Goal: Find contact information

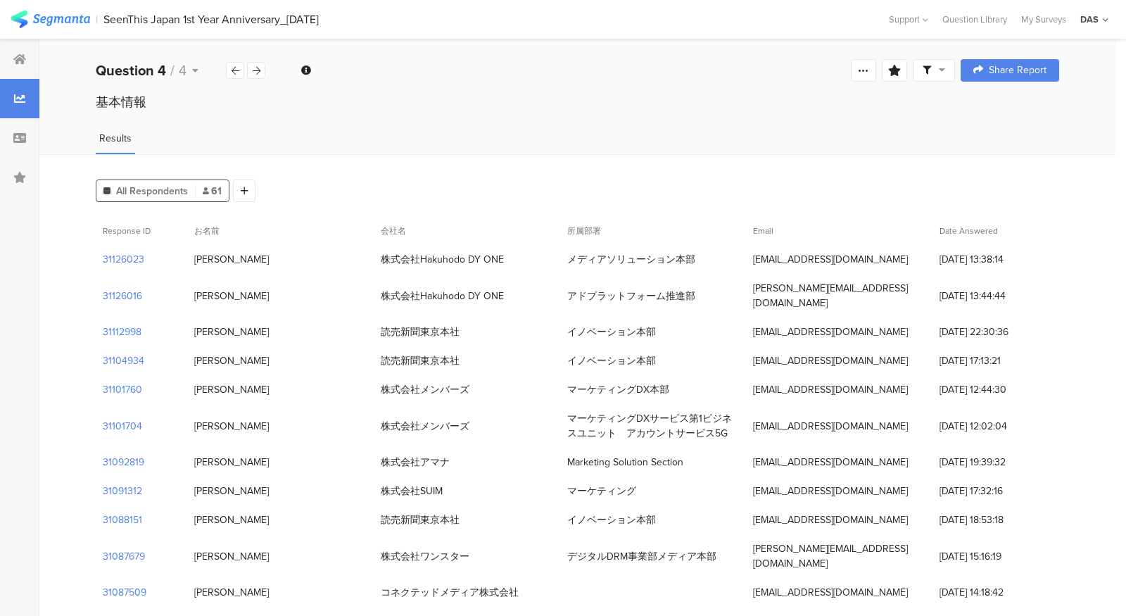
drag, startPoint x: 431, startPoint y: 294, endPoint x: 519, endPoint y: 294, distance: 87.9
click at [519, 294] on div "株式会社Hakuhodo DY ONE" at bounding box center [467, 295] width 186 height 29
copy div "Hakuhodo DY ONE"
drag, startPoint x: 238, startPoint y: 298, endPoint x: 191, endPoint y: 298, distance: 47.1
click at [191, 298] on div "[PERSON_NAME]" at bounding box center [280, 295] width 186 height 29
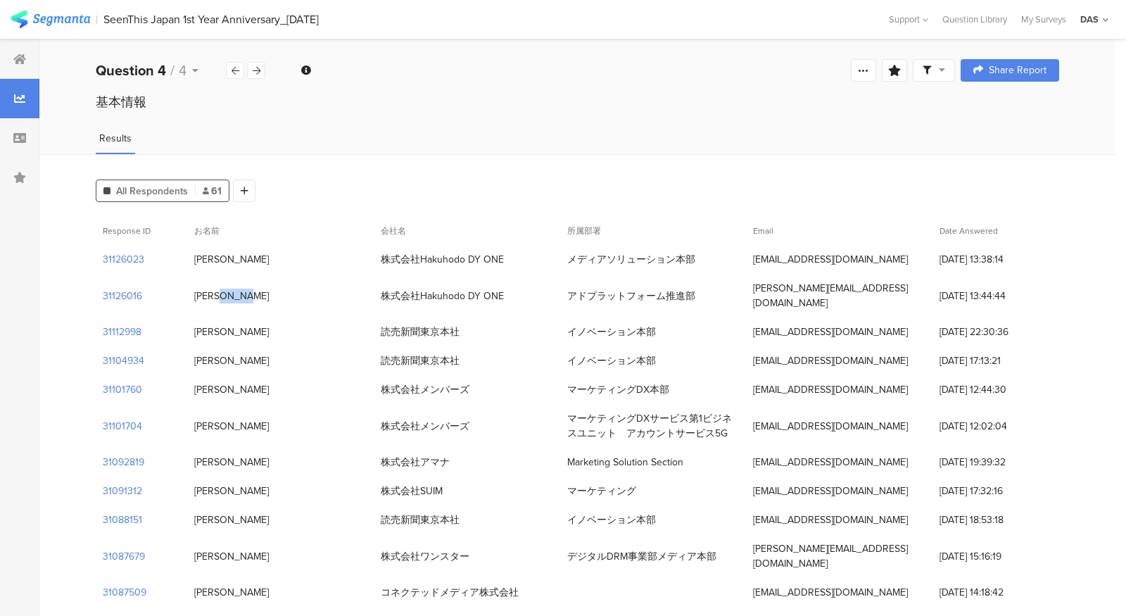
copy div "[PERSON_NAME]"
drag, startPoint x: 569, startPoint y: 297, endPoint x: 688, endPoint y: 295, distance: 118.9
click at [688, 295] on div "アドプラットフォーム推進部" at bounding box center [631, 295] width 128 height 15
copy div "アドプラットフォーム推進部"
drag, startPoint x: 752, startPoint y: 261, endPoint x: 941, endPoint y: 261, distance: 189.2
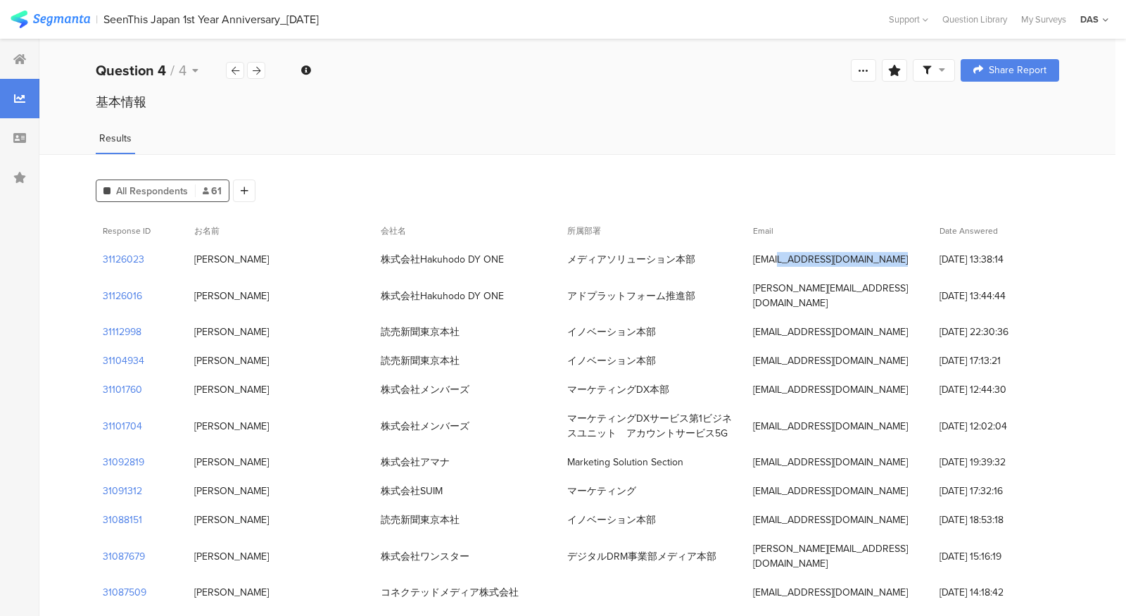
click at [941, 261] on div "31126023 髙田恵利名 株式会社Hakuhodo DY ONE メディアソリューション本部 erina.takata@hakuhodody-one.co…" at bounding box center [577, 259] width 963 height 29
drag, startPoint x: 808, startPoint y: 318, endPoint x: 730, endPoint y: 289, distance: 83.2
click at [730, 289] on div "アドプラットフォーム推進部" at bounding box center [653, 295] width 186 height 29
drag, startPoint x: 793, startPoint y: 303, endPoint x: 753, endPoint y: 294, distance: 40.3
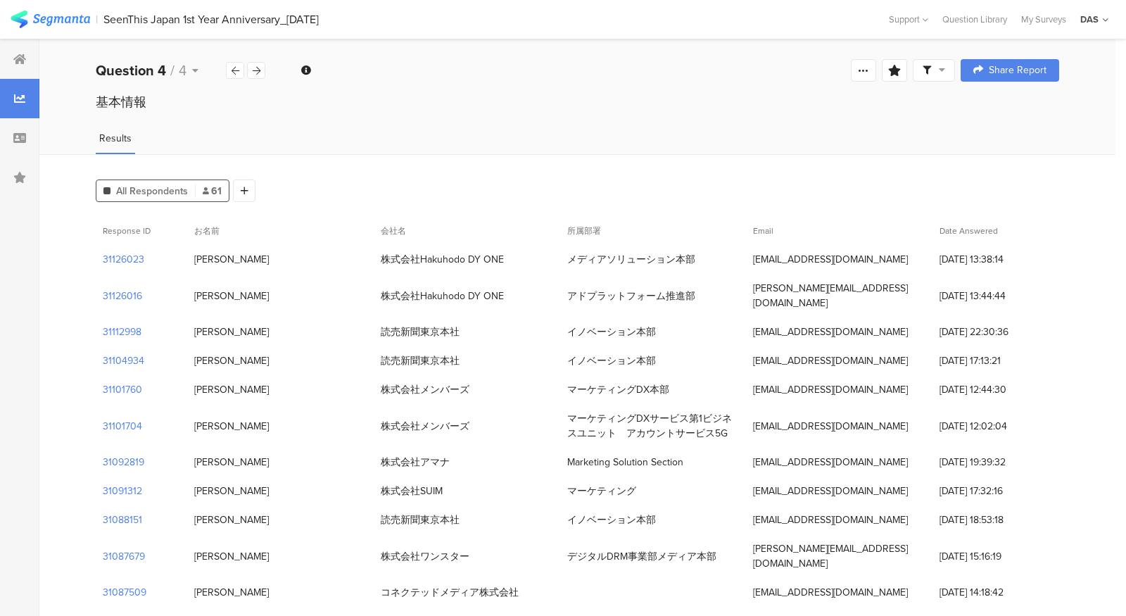
click at [753, 294] on div "[PERSON_NAME][EMAIL_ADDRESS][DOMAIN_NAME]" at bounding box center [839, 296] width 172 height 30
copy div "[PERSON_NAME][EMAIL_ADDRESS][DOMAIN_NAME]"
click at [498, 191] on div "All Respondents 61 Add Segment" at bounding box center [577, 188] width 963 height 28
drag, startPoint x: 250, startPoint y: 260, endPoint x: 189, endPoint y: 259, distance: 61.2
click at [189, 259] on div "[PERSON_NAME]" at bounding box center [280, 259] width 186 height 29
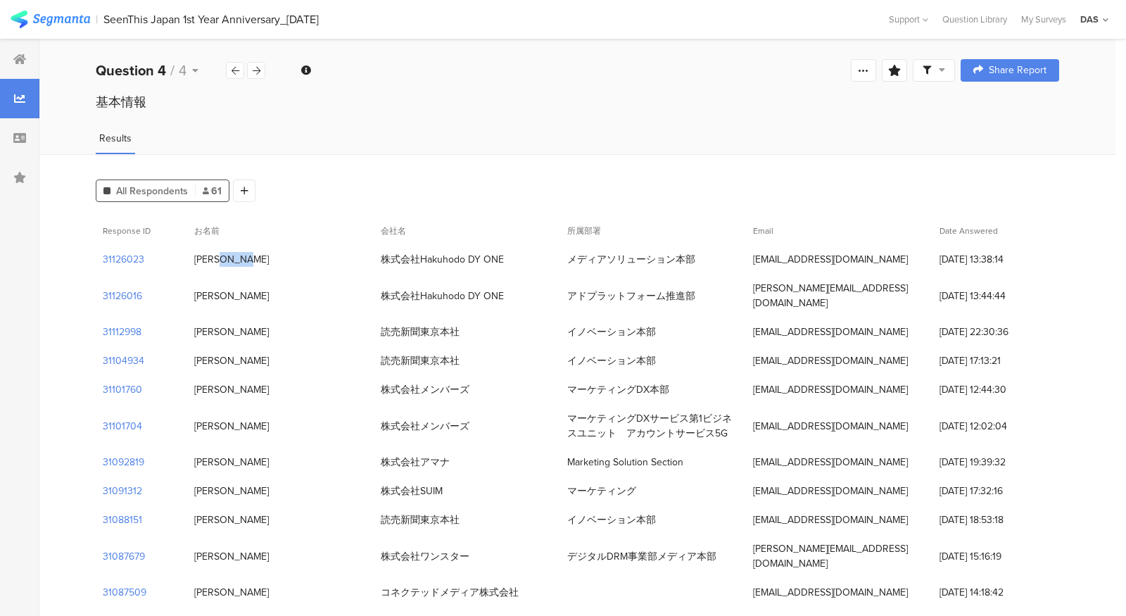
copy div "[PERSON_NAME]"
drag, startPoint x: 752, startPoint y: 258, endPoint x: 910, endPoint y: 258, distance: 158.3
click at [911, 258] on div "[EMAIL_ADDRESS][DOMAIN_NAME]" at bounding box center [839, 259] width 186 height 29
copy div "[EMAIL_ADDRESS][DOMAIN_NAME]"
